Goal: Information Seeking & Learning: Check status

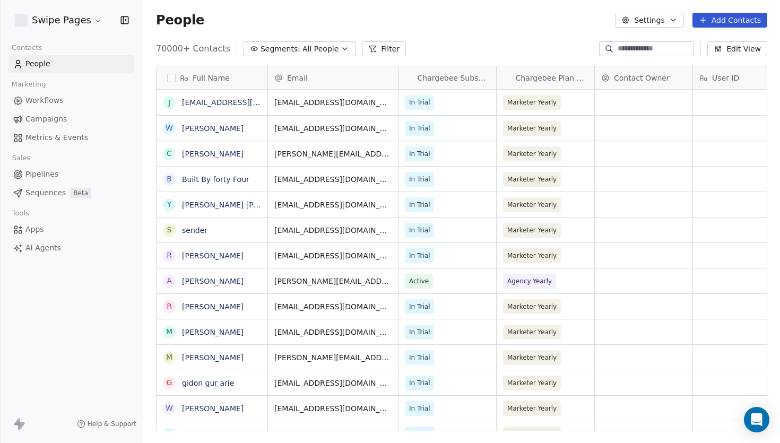
scroll to position [389, 637]
click at [464, 47] on div "70000+ Contacts Segments: All People Filter Edit View" at bounding box center [461, 48] width 637 height 17
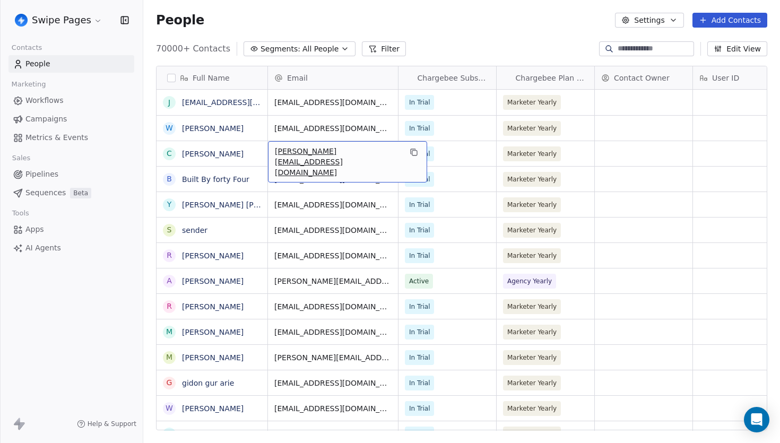
click at [76, 138] on span "Metrics & Events" at bounding box center [56, 137] width 63 height 11
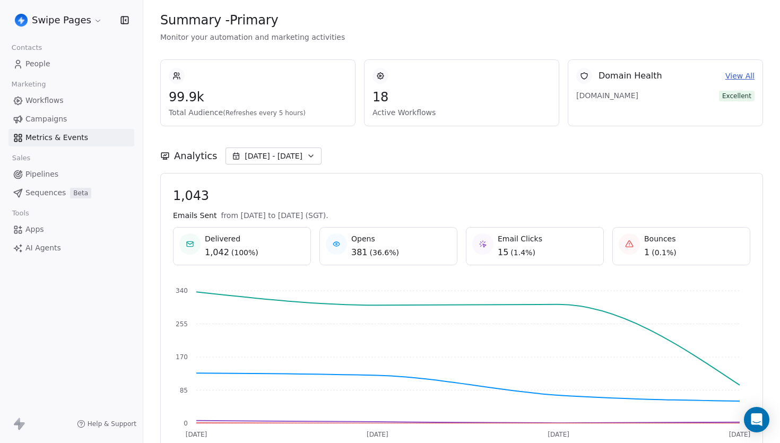
click at [128, 278] on div "Swipe Pages Contacts People Marketing Workflows Campaigns Metrics & Events Sale…" at bounding box center [71, 221] width 143 height 443
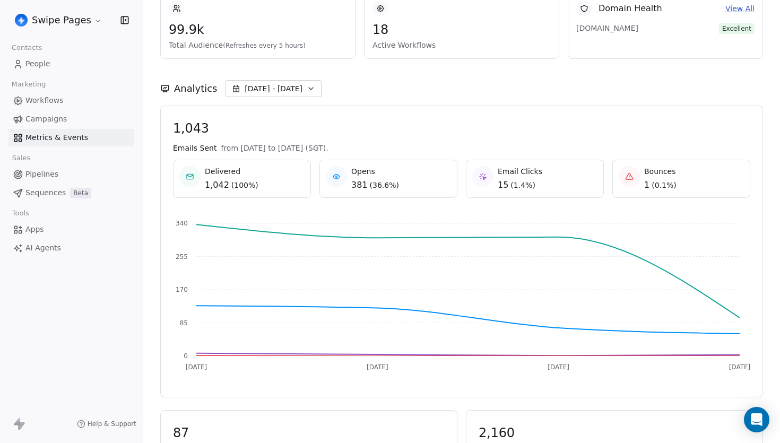
scroll to position [19, 0]
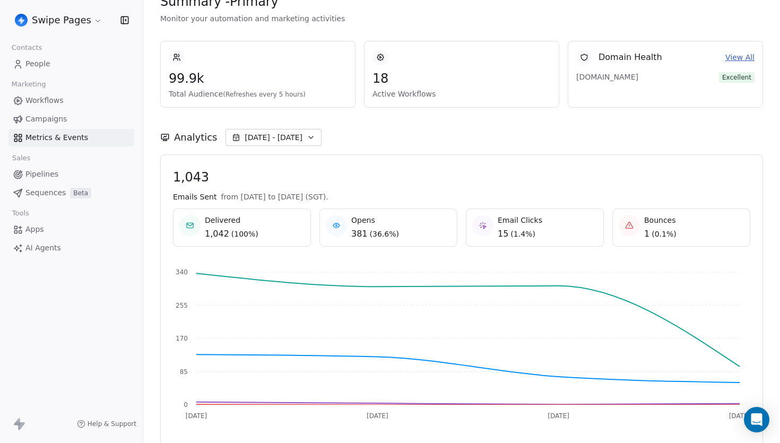
click at [376, 81] on span "18" at bounding box center [461, 79] width 178 height 16
click at [255, 136] on span "[DATE] - [DATE]" at bounding box center [274, 137] width 58 height 11
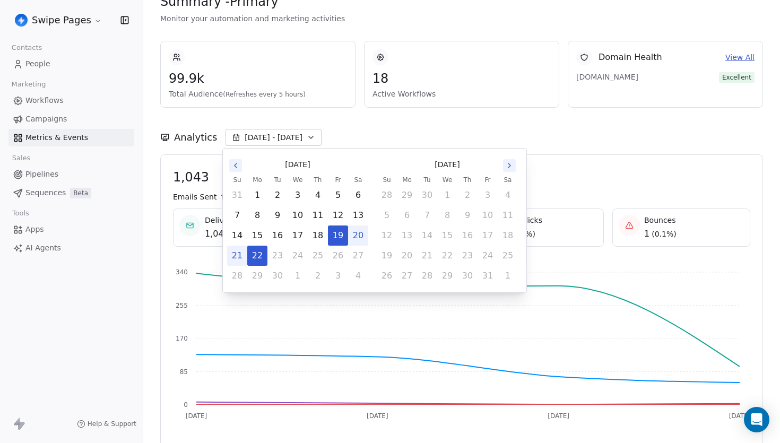
click at [429, 123] on div "Analytics [DATE] - [DATE]" at bounding box center [461, 131] width 603 height 47
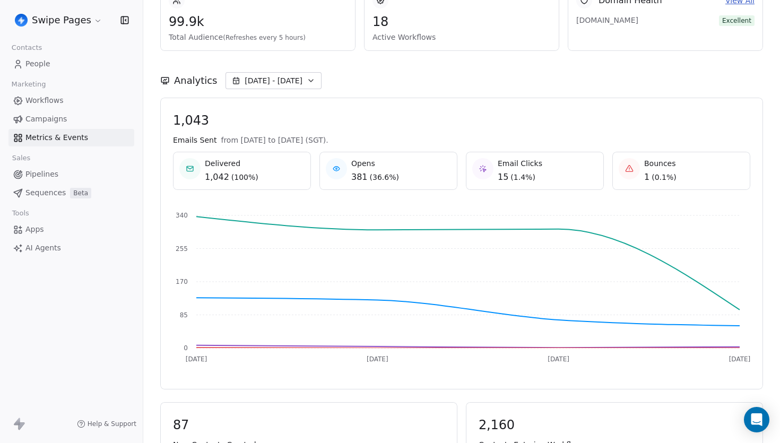
scroll to position [103, 0]
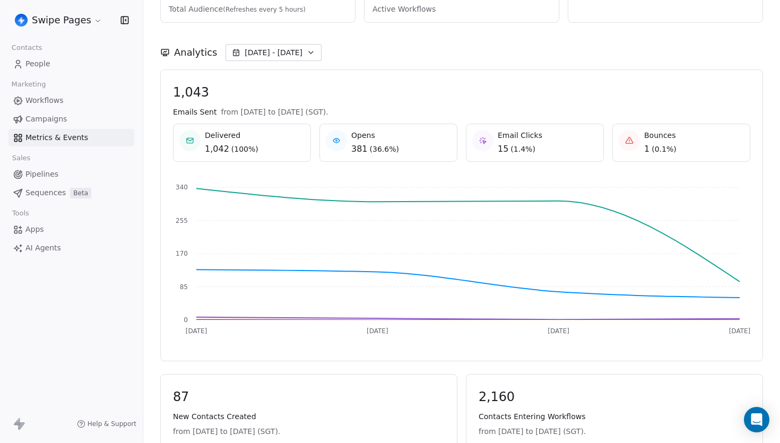
click at [177, 91] on span "1,043" at bounding box center [461, 92] width 577 height 16
click at [221, 97] on span "1,043" at bounding box center [461, 92] width 577 height 16
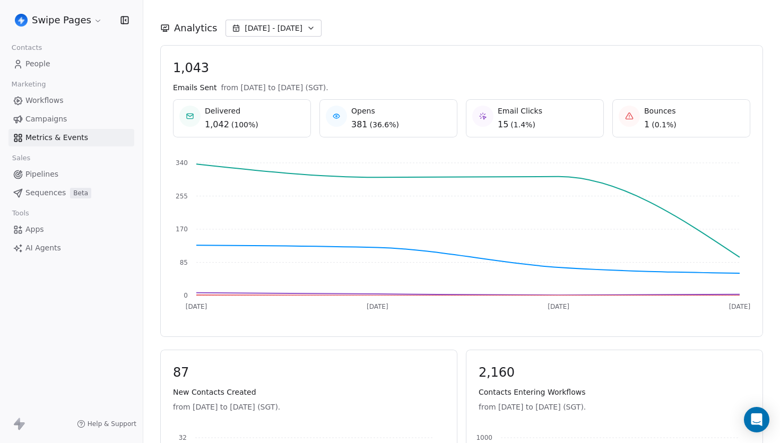
click at [263, 20] on button "[DATE] - [DATE]" at bounding box center [274, 28] width 96 height 17
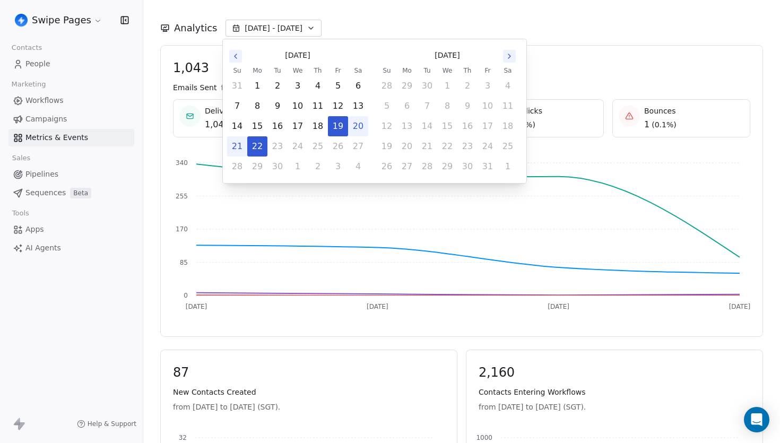
click at [237, 56] on icon "Go to the Previous Month" at bounding box center [235, 56] width 8 height 8
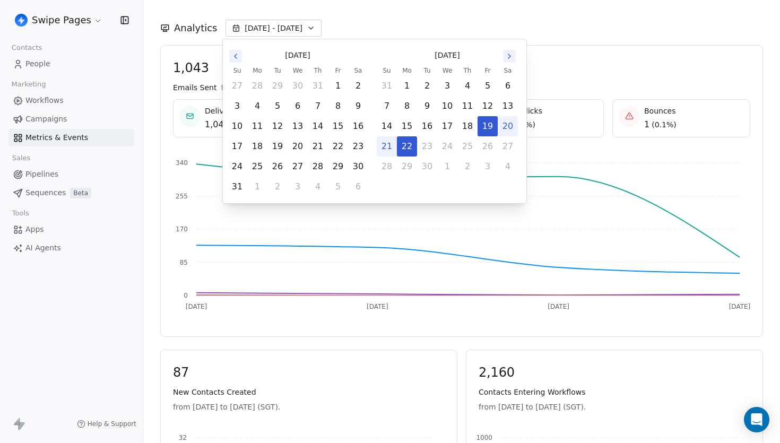
click at [237, 56] on icon "Go to the Previous Month" at bounding box center [235, 56] width 8 height 8
click at [236, 55] on icon "Go to the Previous Month" at bounding box center [235, 56] width 8 height 8
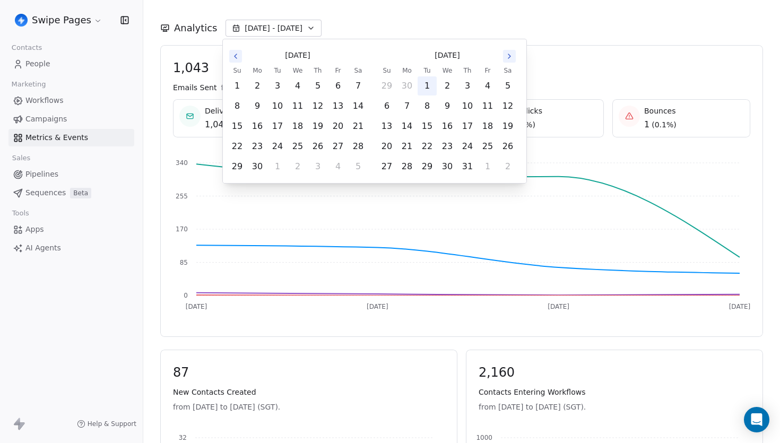
click at [430, 84] on button "1" at bounding box center [427, 85] width 19 height 19
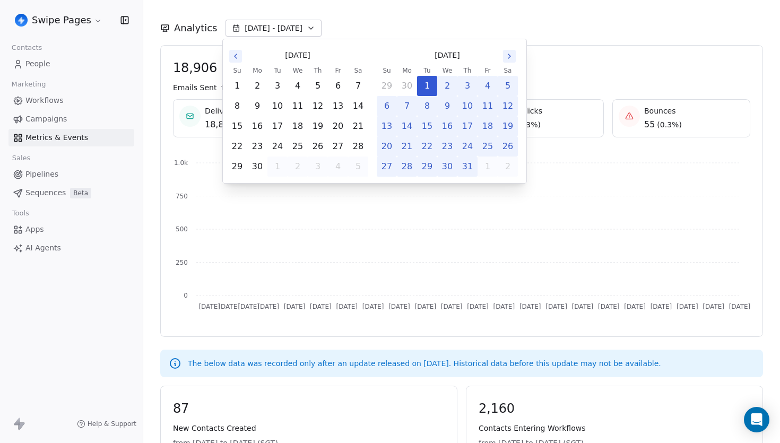
click at [568, 64] on span "18,906" at bounding box center [461, 68] width 577 height 16
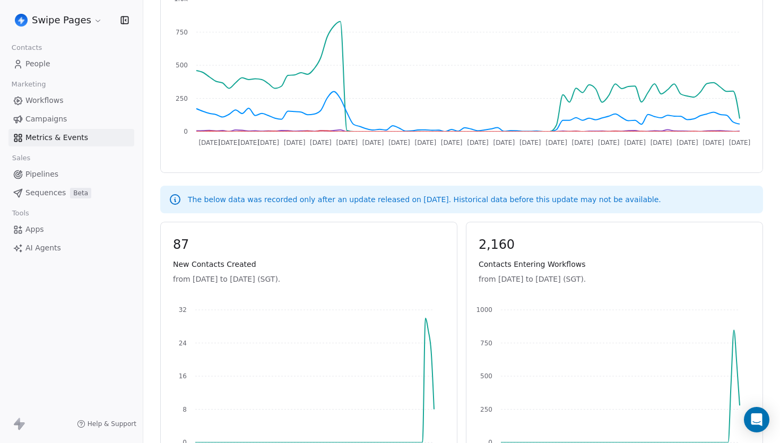
scroll to position [299, 0]
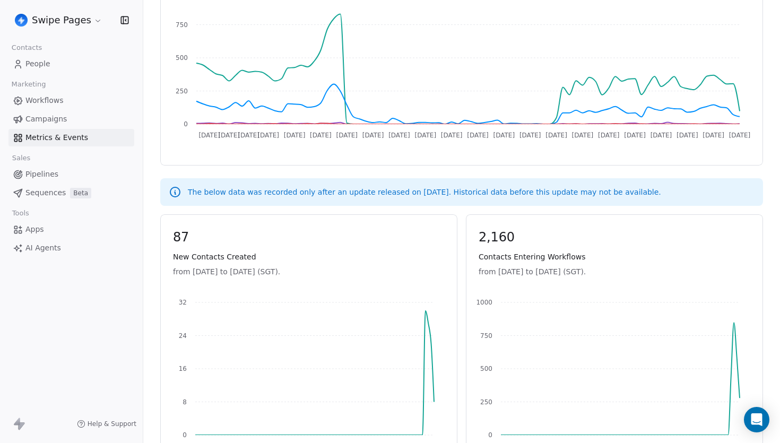
click at [462, 280] on div "87 New Contacts Created from [DATE] to [DATE] (SGT). [DATE] [DATE] [DATE] [DATE…" at bounding box center [461, 345] width 603 height 262
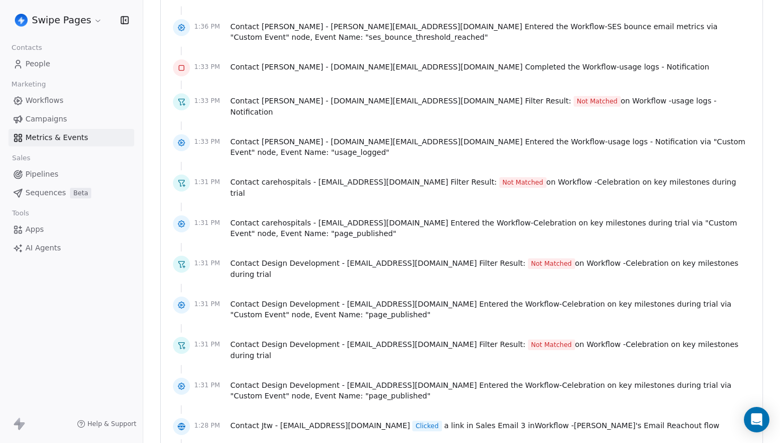
scroll to position [1207, 0]
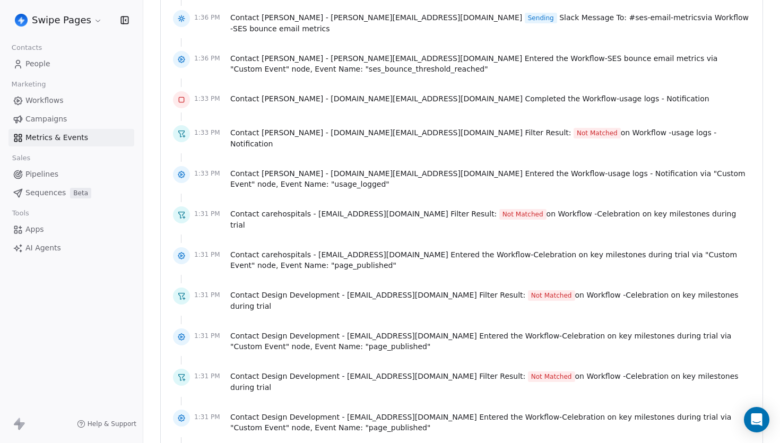
click at [641, 122] on div "1:33 PM Contact [PERSON_NAME] - [DOMAIN_NAME][EMAIL_ADDRESS][DOMAIN_NAME] Filte…" at bounding box center [461, 137] width 577 height 30
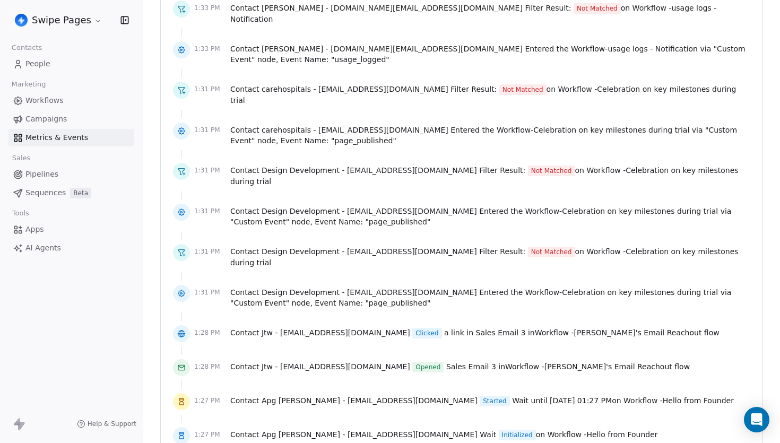
scroll to position [1337, 0]
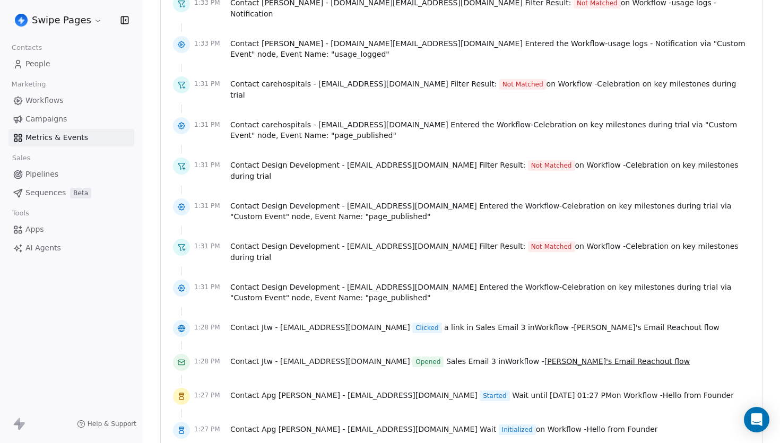
click at [554, 357] on span "[PERSON_NAME]'s Email Reachout flow" at bounding box center [616, 361] width 145 height 8
